Goal: Find specific page/section: Find specific page/section

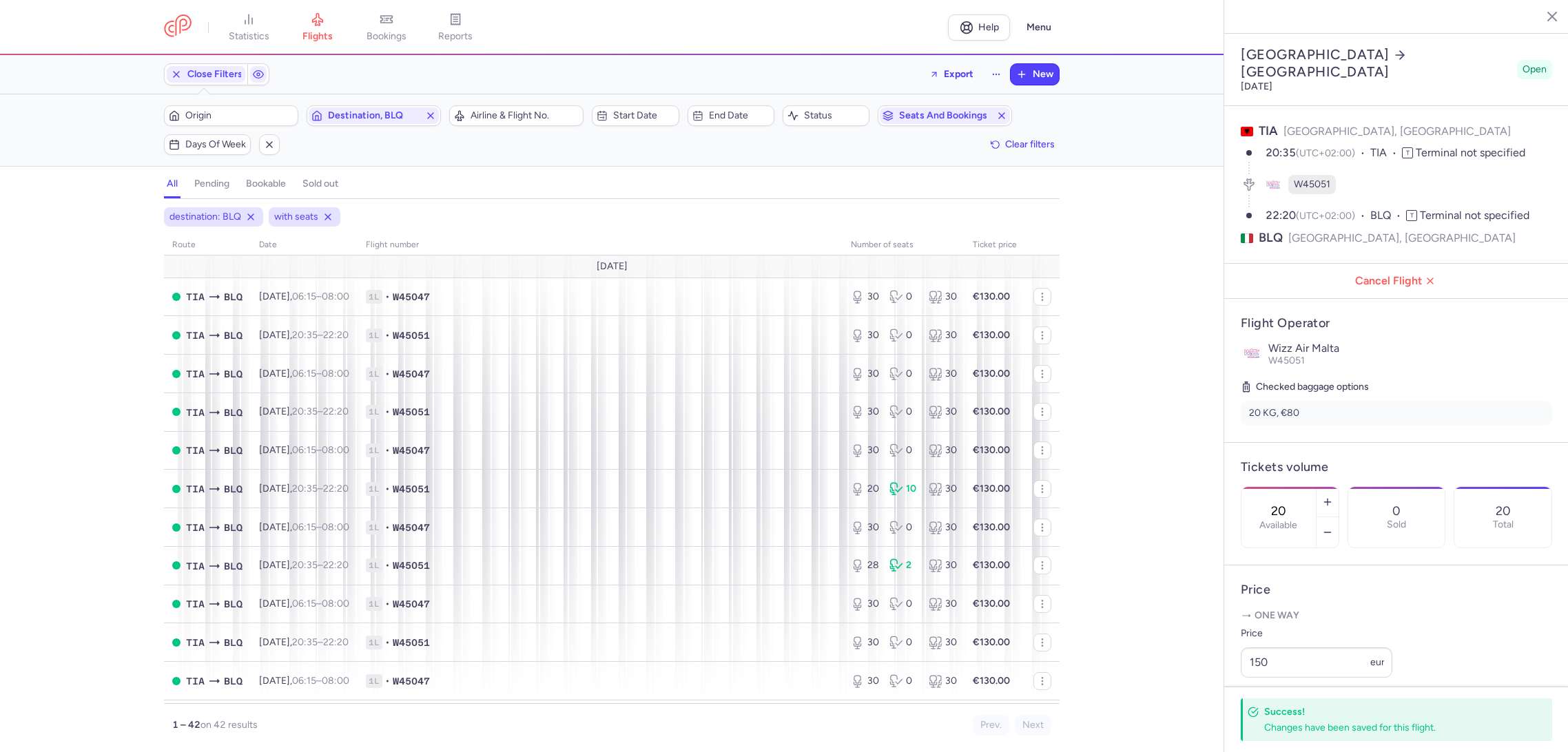
select select "hours"
click at [469, 35] on span "reports" at bounding box center [455, 36] width 35 height 13
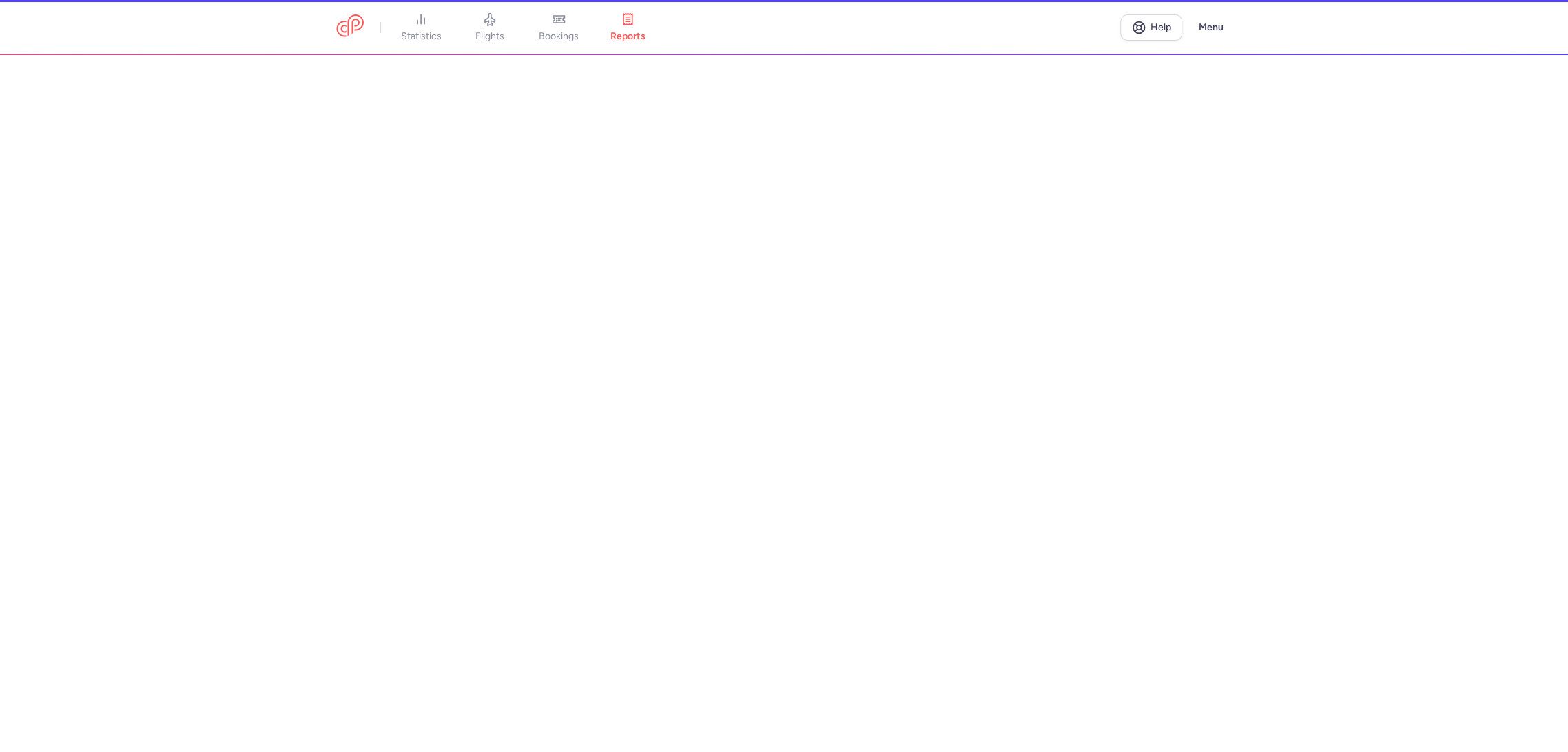
scroll to position [229, 0]
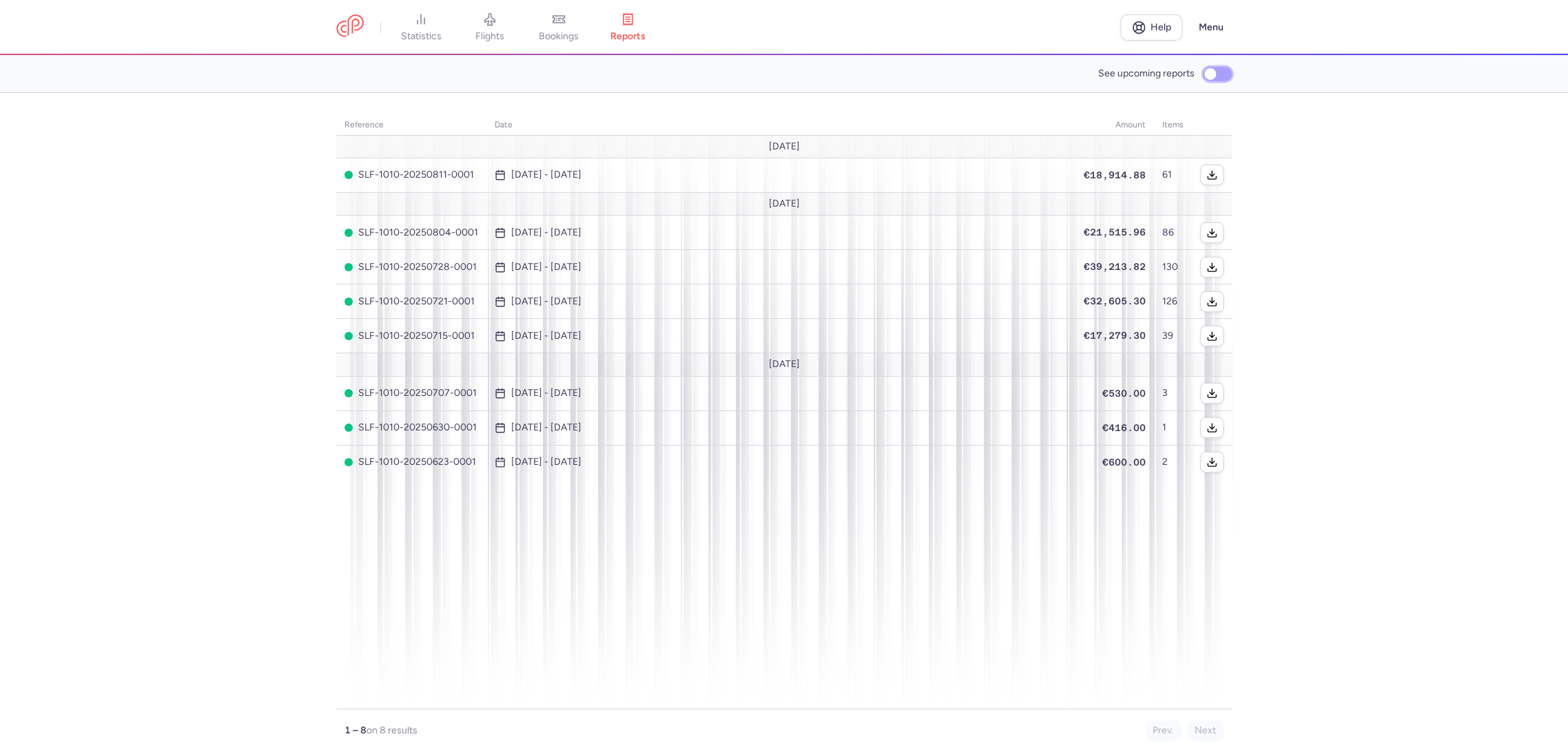
click at [1217, 72] on input "See upcoming reports" at bounding box center [1218, 74] width 29 height 14
checkbox input "true"
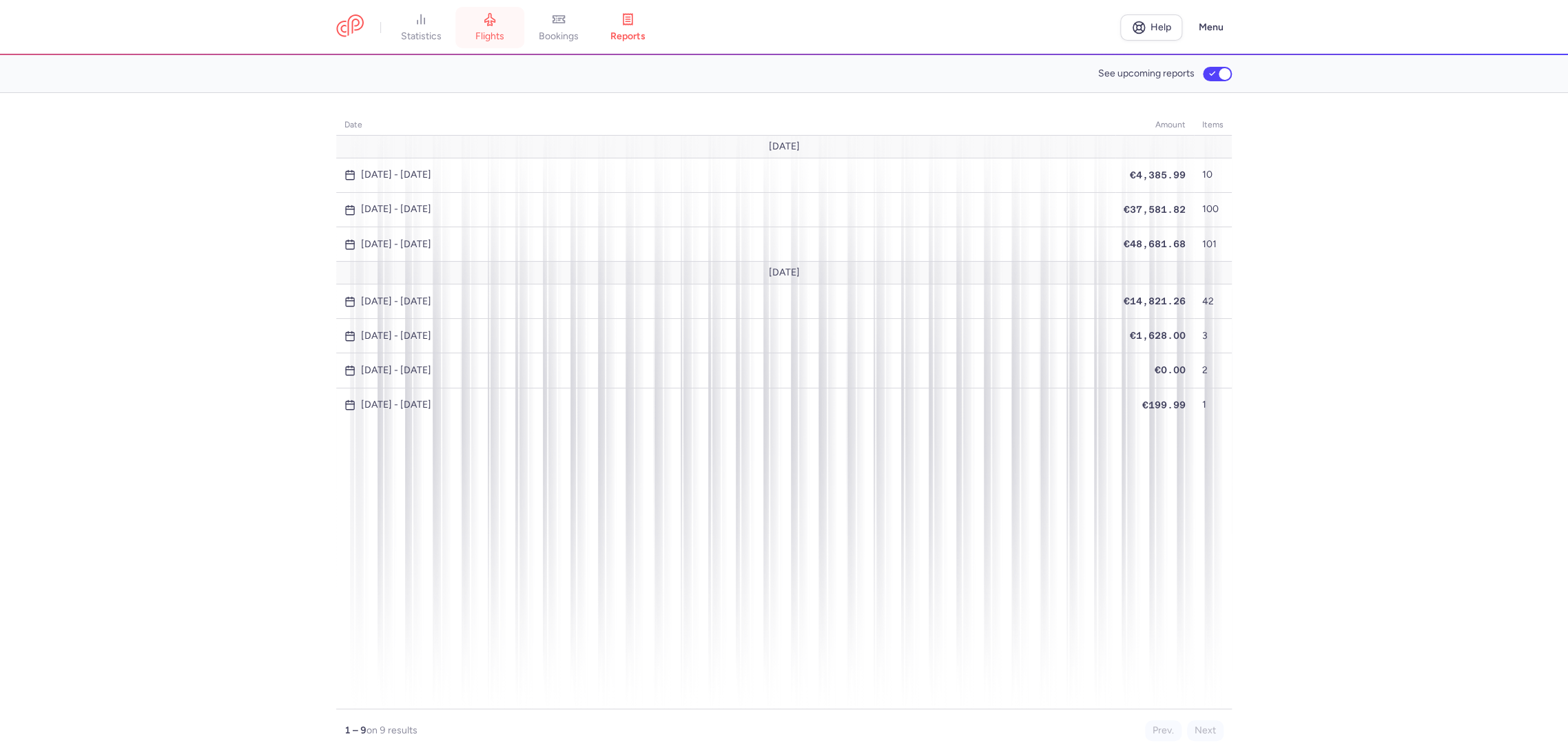
click at [485, 28] on link "flights" at bounding box center [489, 28] width 69 height 30
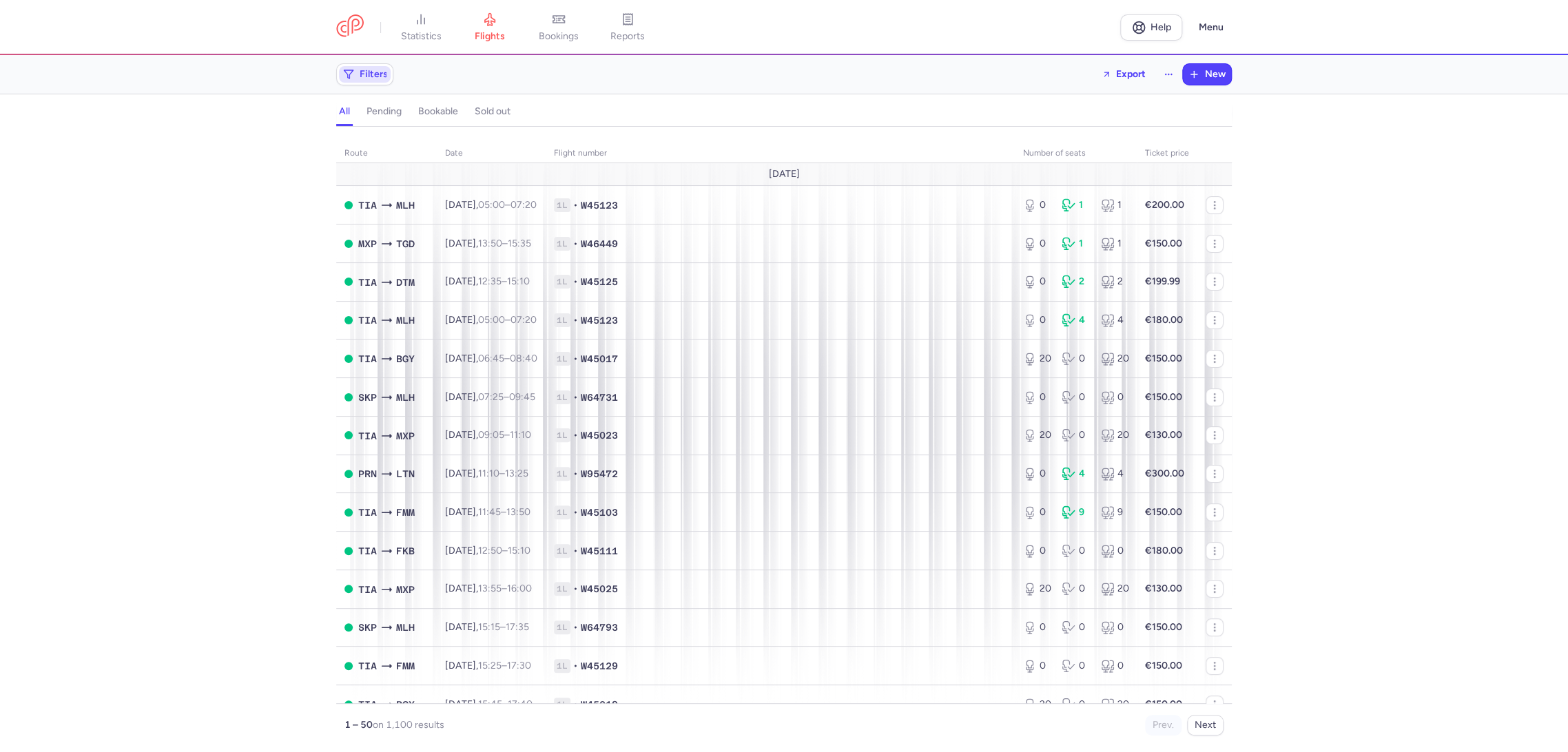
click at [365, 77] on span "Filters" at bounding box center [373, 74] width 28 height 11
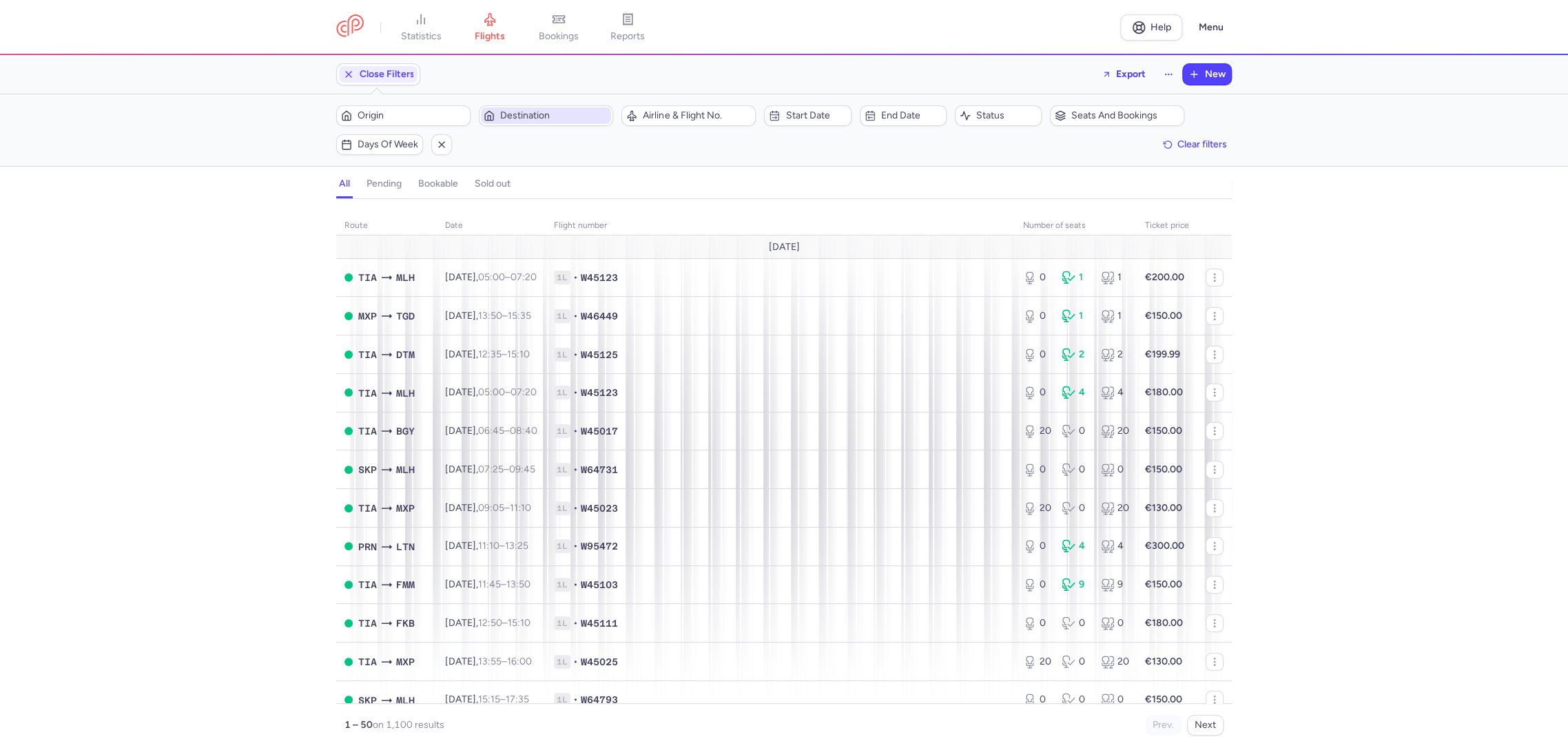
click at [547, 108] on span "Destination" at bounding box center [546, 116] width 130 height 17
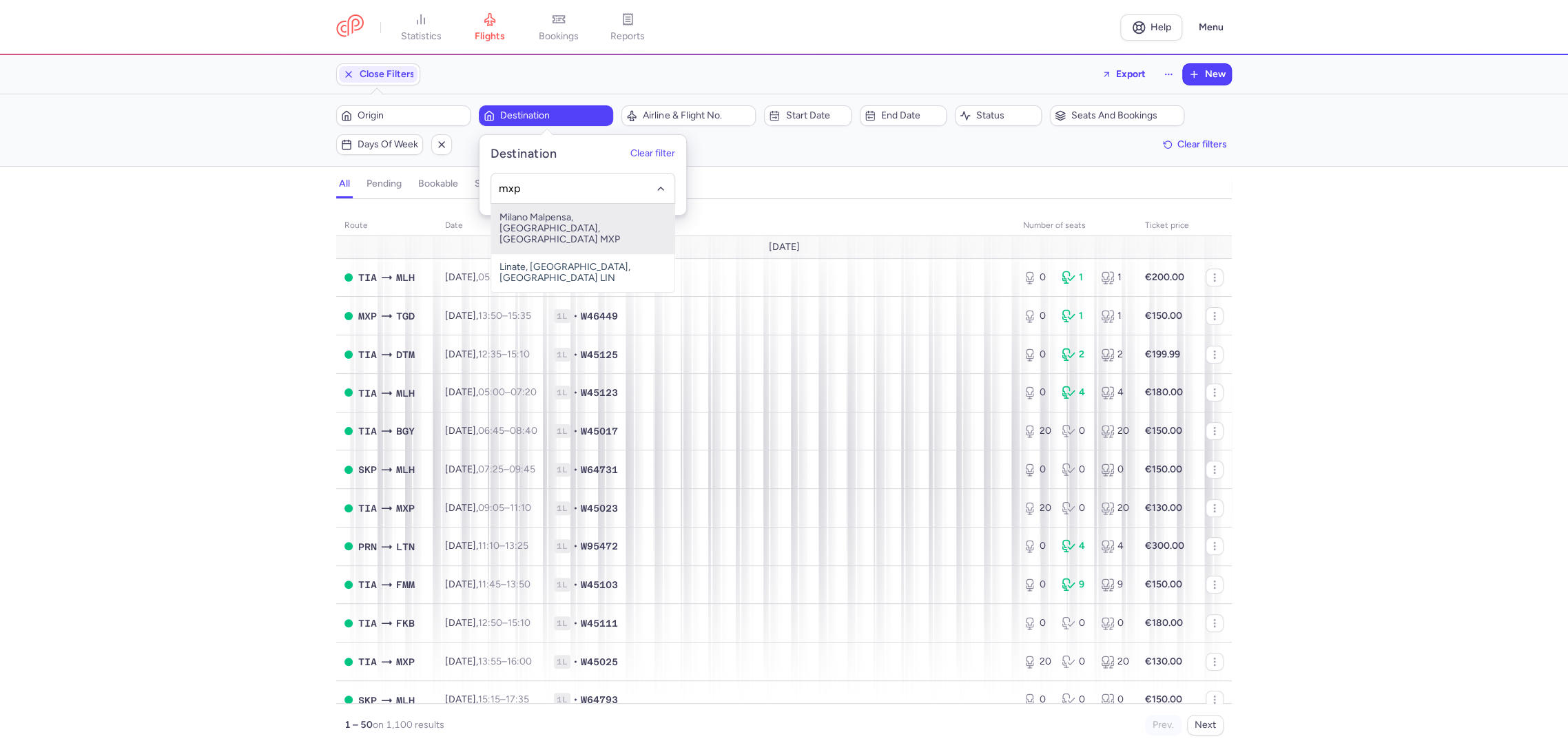
click at [558, 219] on span "Milano Malpensa, [GEOGRAPHIC_DATA], [GEOGRAPHIC_DATA] MXP" at bounding box center [583, 228] width 184 height 50
type input "mxp"
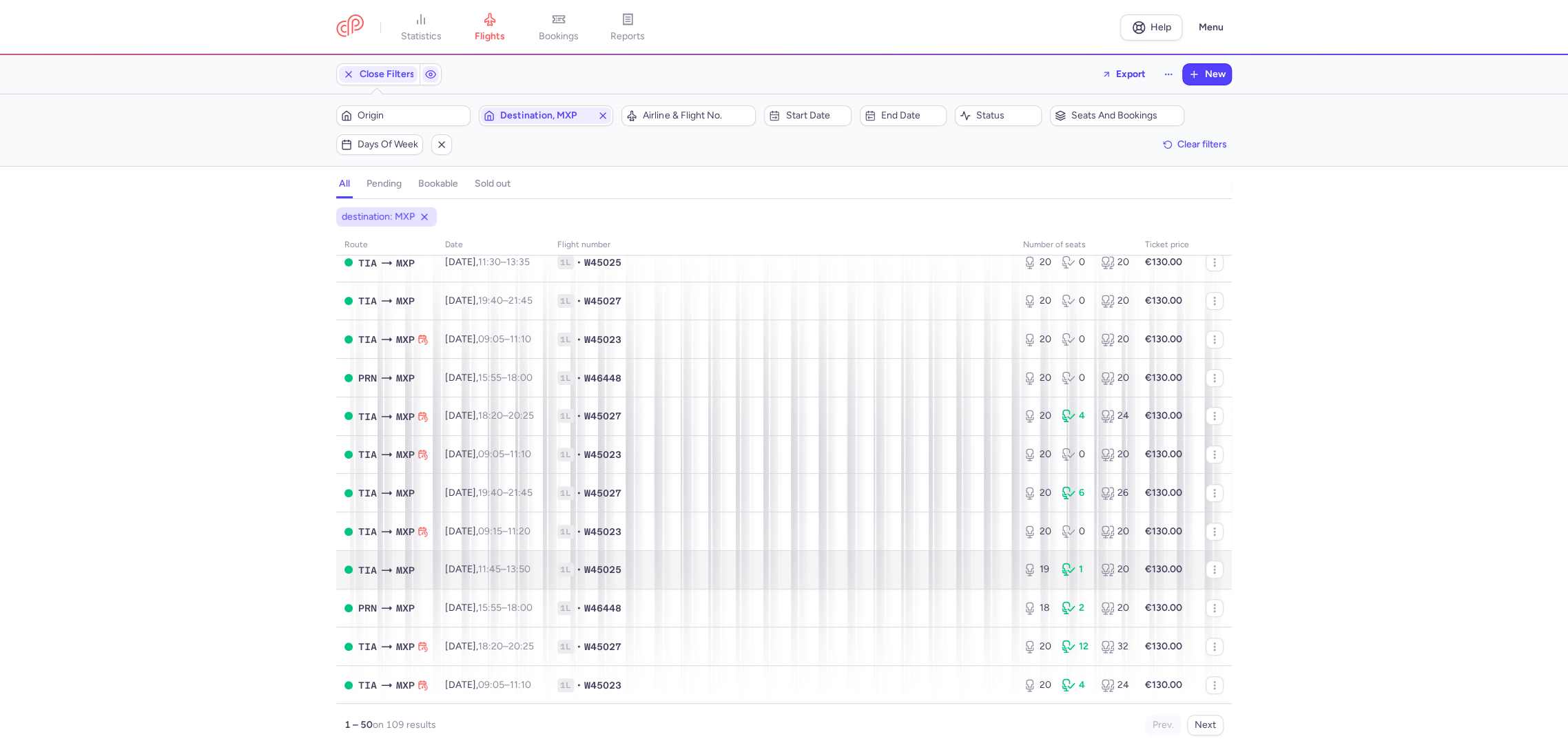
scroll to position [612, 0]
